Goal: Task Accomplishment & Management: Use online tool/utility

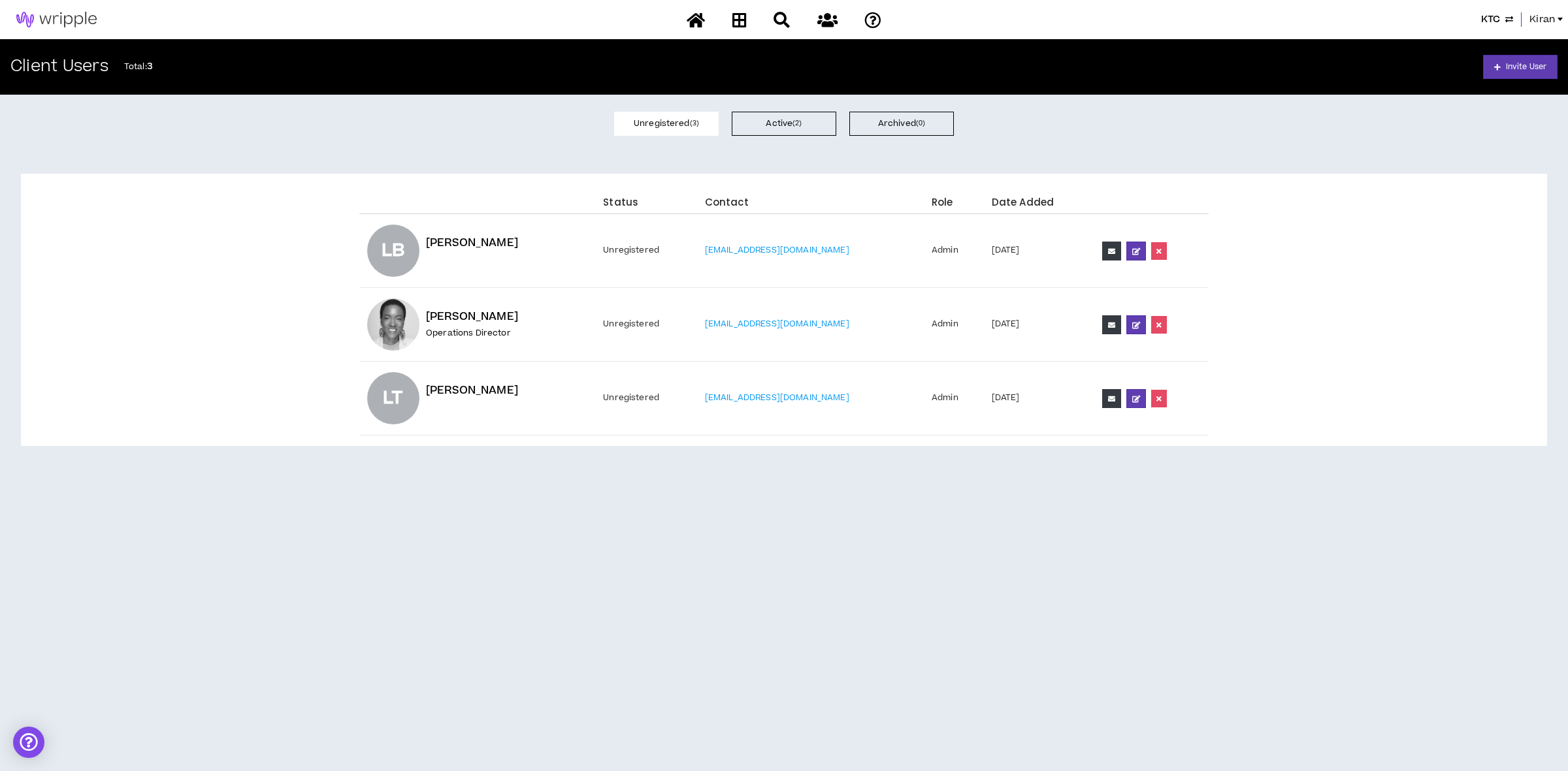
click at [1534, 17] on span "Kiran" at bounding box center [1542, 19] width 26 height 14
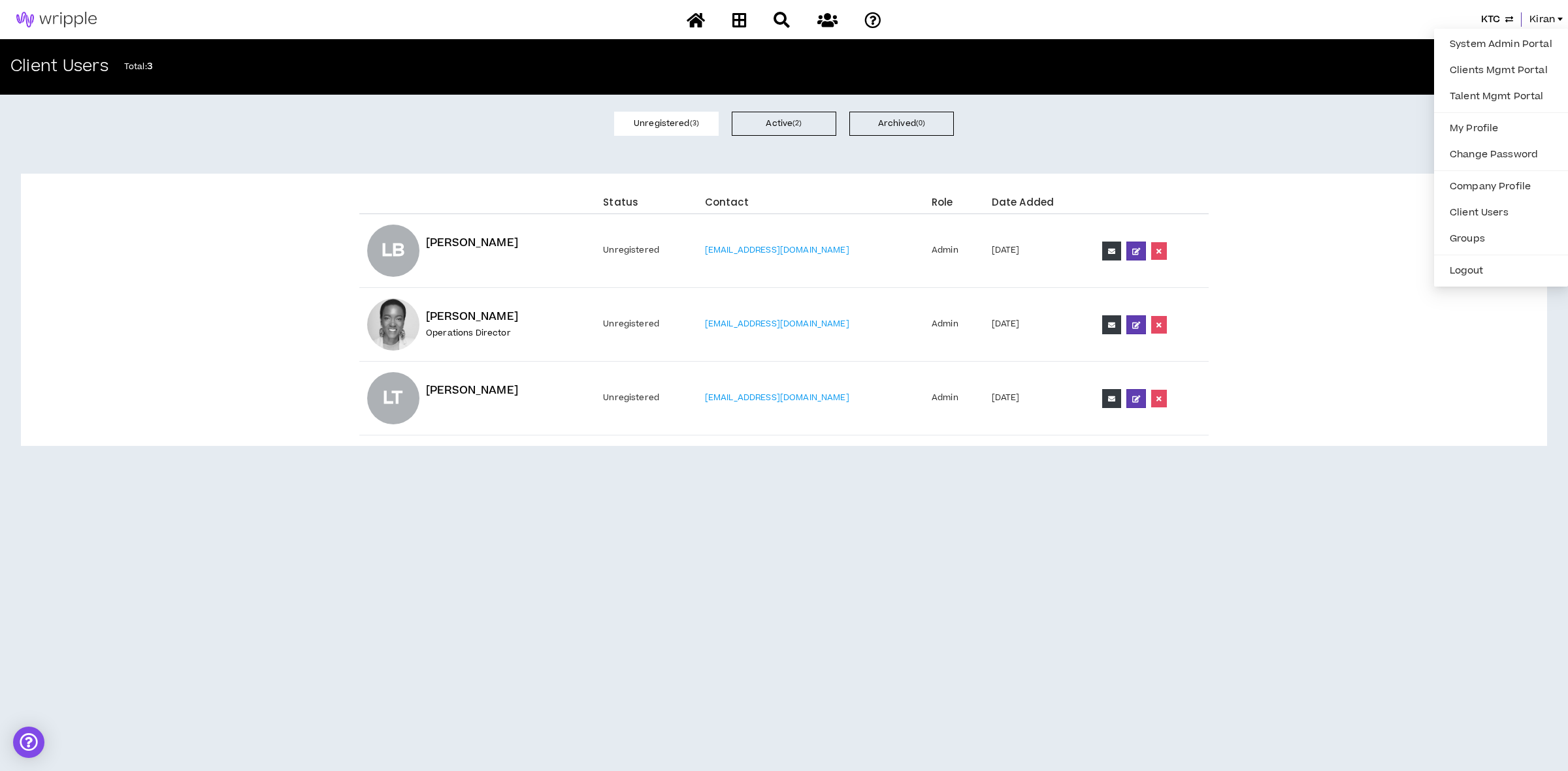
click at [1486, 17] on span "KTC" at bounding box center [1490, 19] width 19 height 14
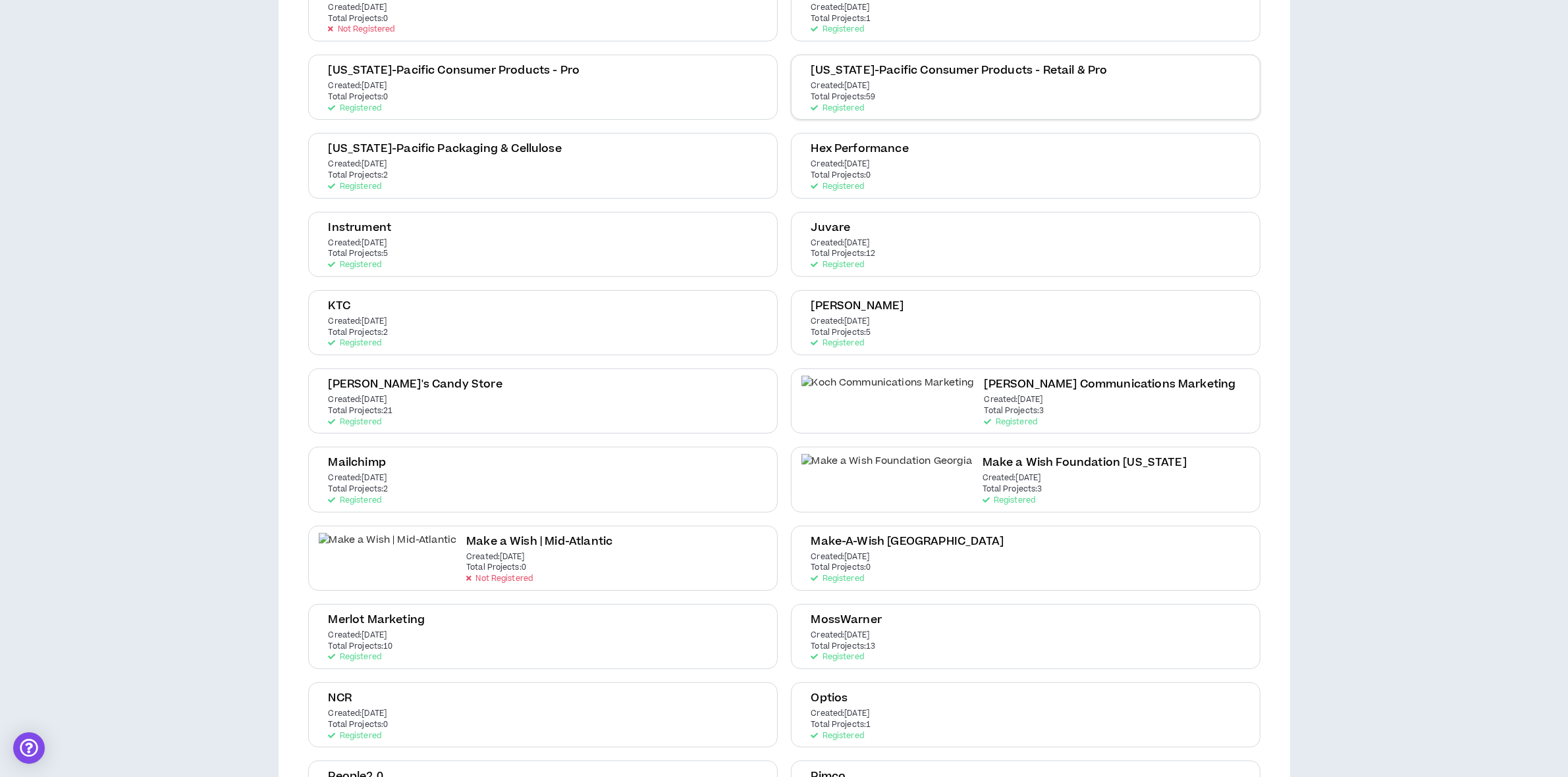
scroll to position [658, 0]
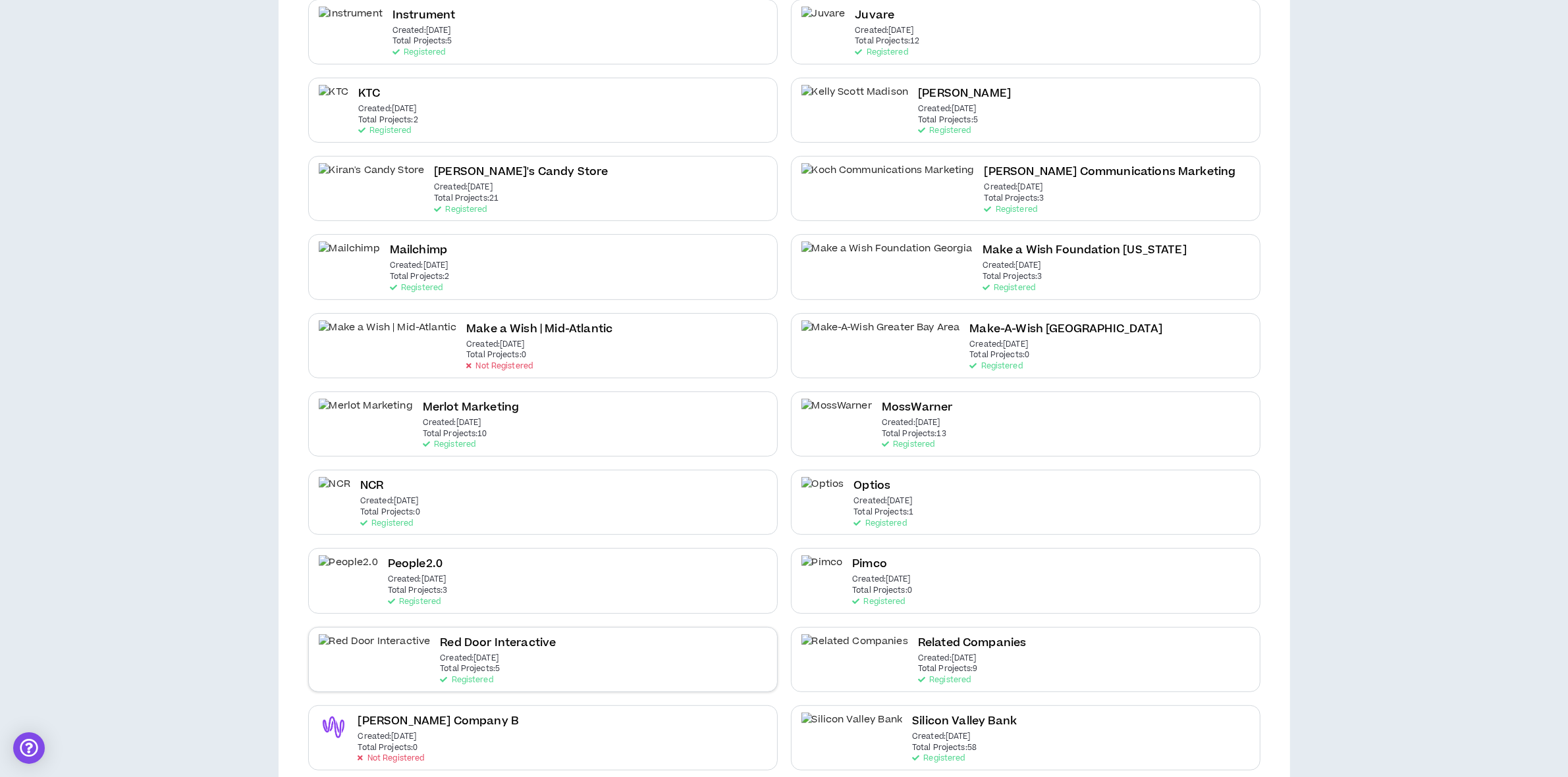
click at [440, 664] on p "Total Projects: 5" at bounding box center [470, 669] width 60 height 9
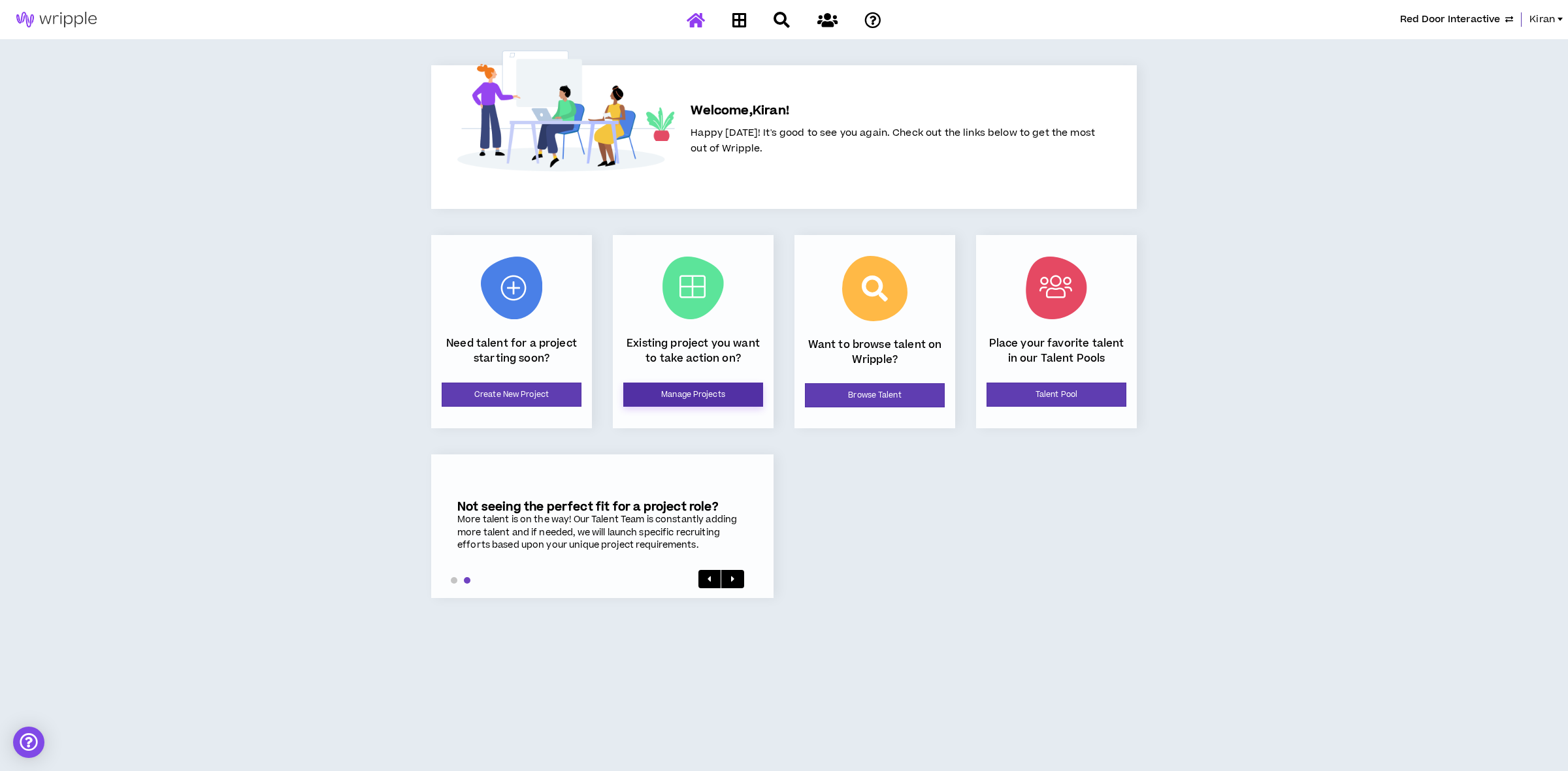
click at [693, 393] on link "Manage Projects" at bounding box center [693, 394] width 140 height 24
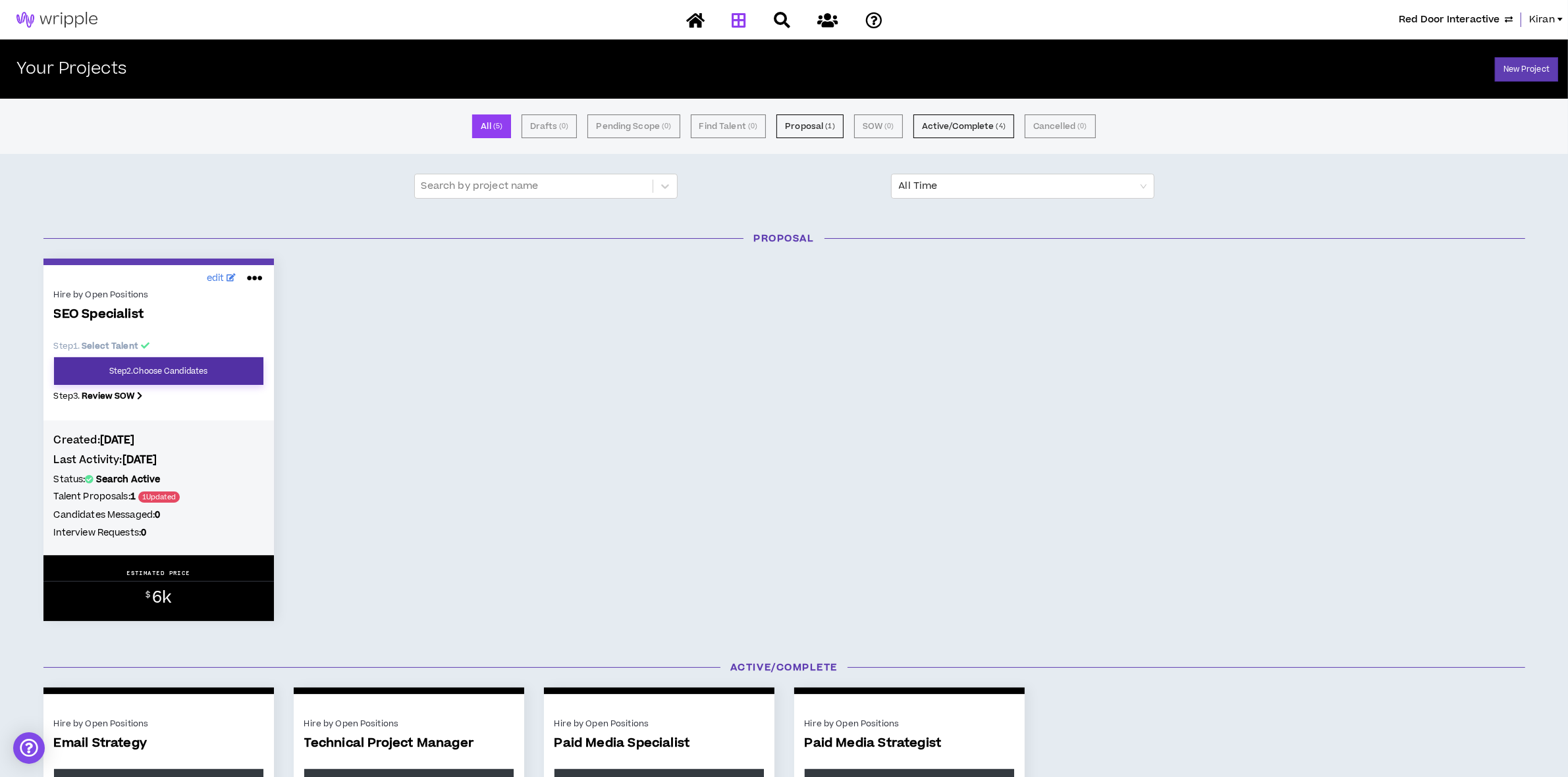
click at [234, 369] on link "Step 2 . Choose Candidates" at bounding box center [159, 371] width 209 height 28
